Goal: Find specific page/section: Find specific page/section

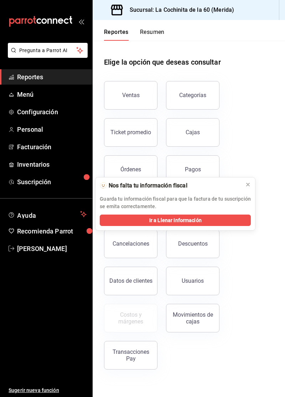
click at [133, 101] on button "Ventas" at bounding box center [131, 95] width 54 height 29
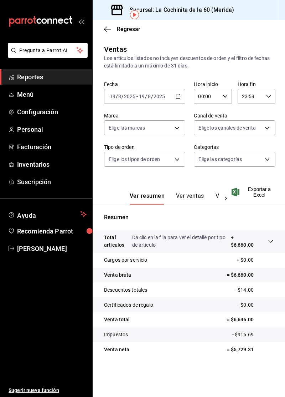
scroll to position [34, 0]
click at [54, 83] on link "Reportes" at bounding box center [46, 76] width 92 height 15
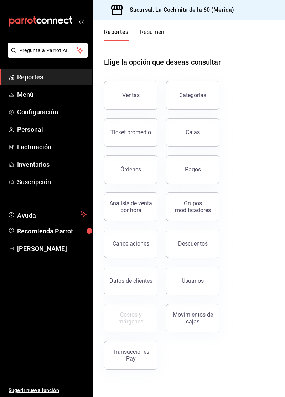
click at [198, 118] on button "Cajas" at bounding box center [193, 132] width 54 height 29
